Goal: Task Accomplishment & Management: Use online tool/utility

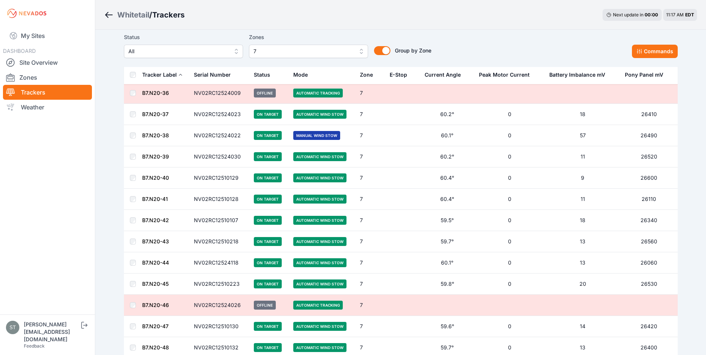
scroll to position [781, 0]
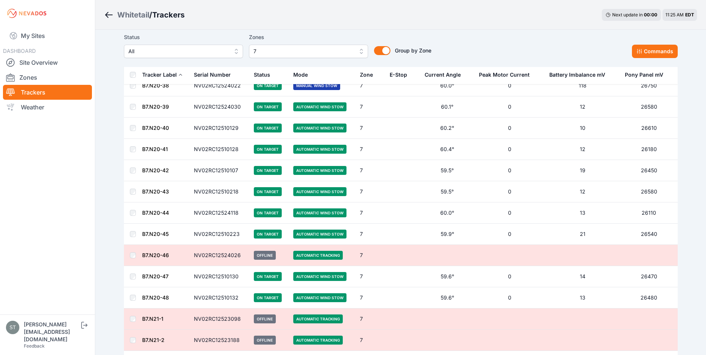
scroll to position [819, 0]
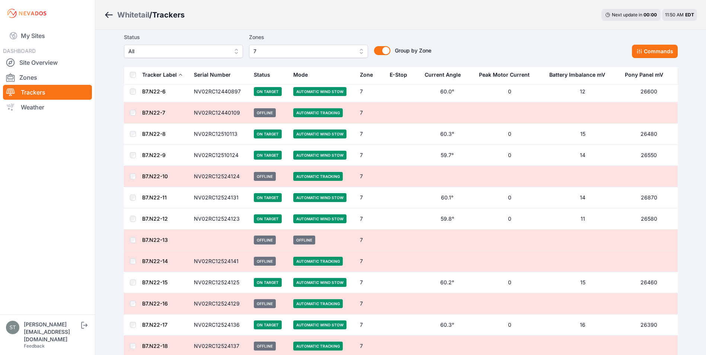
scroll to position [1786, 0]
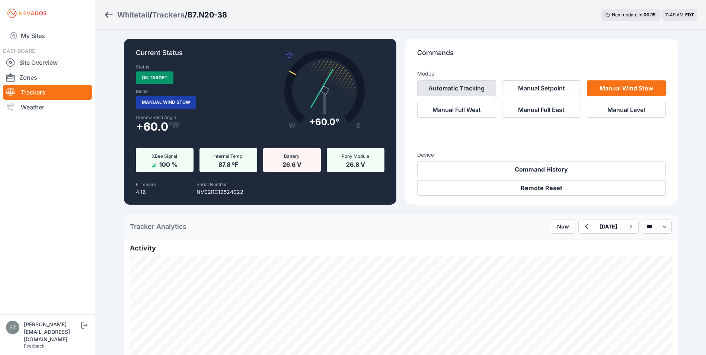
click at [463, 90] on button "Automatic Tracking" at bounding box center [456, 88] width 79 height 16
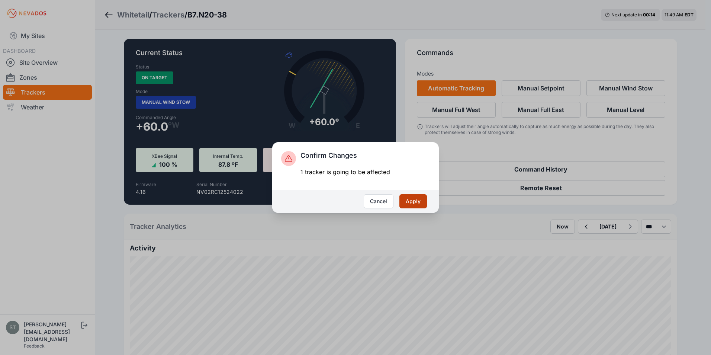
click at [413, 202] on button "Apply" at bounding box center [414, 201] width 28 height 14
